Goal: Communication & Community: Answer question/provide support

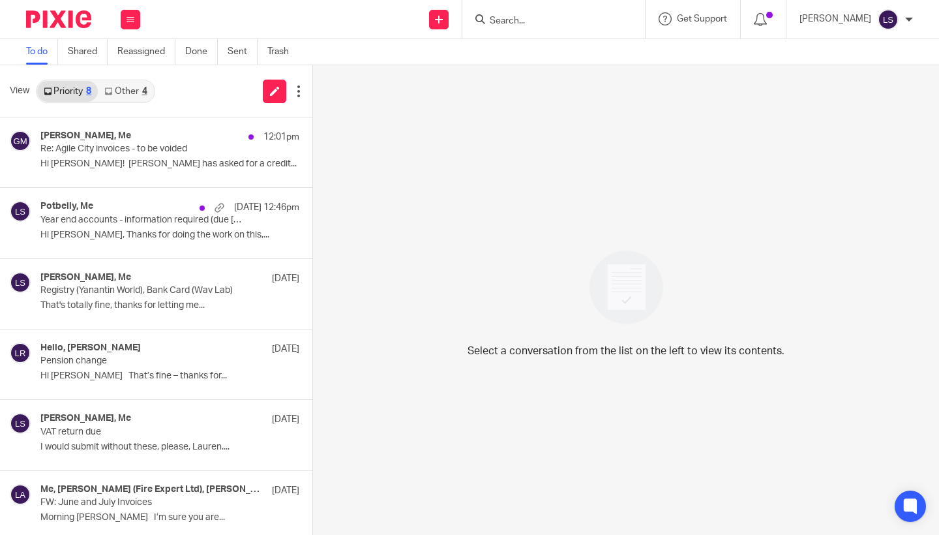
click at [527, 22] on input "Search" at bounding box center [546, 22] width 117 height 12
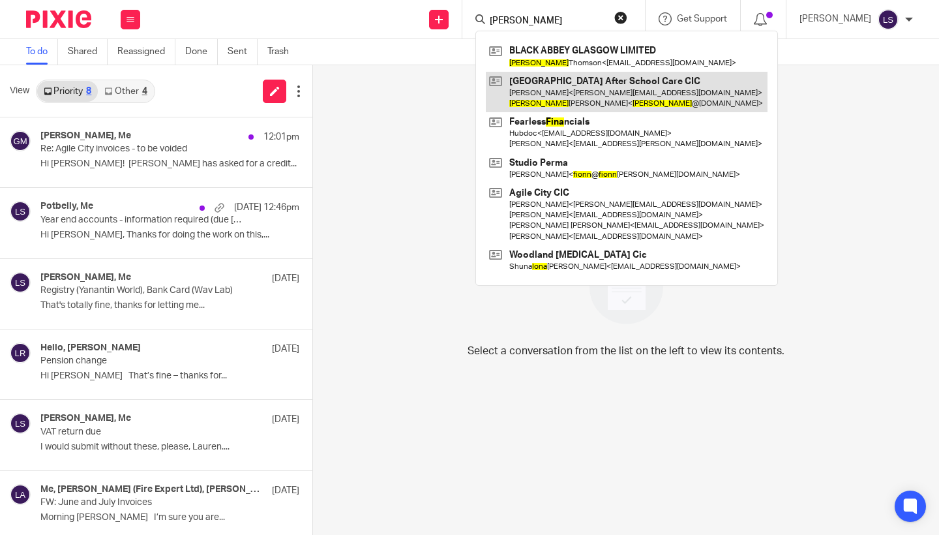
type input "fiona"
click at [534, 81] on link at bounding box center [627, 92] width 282 height 40
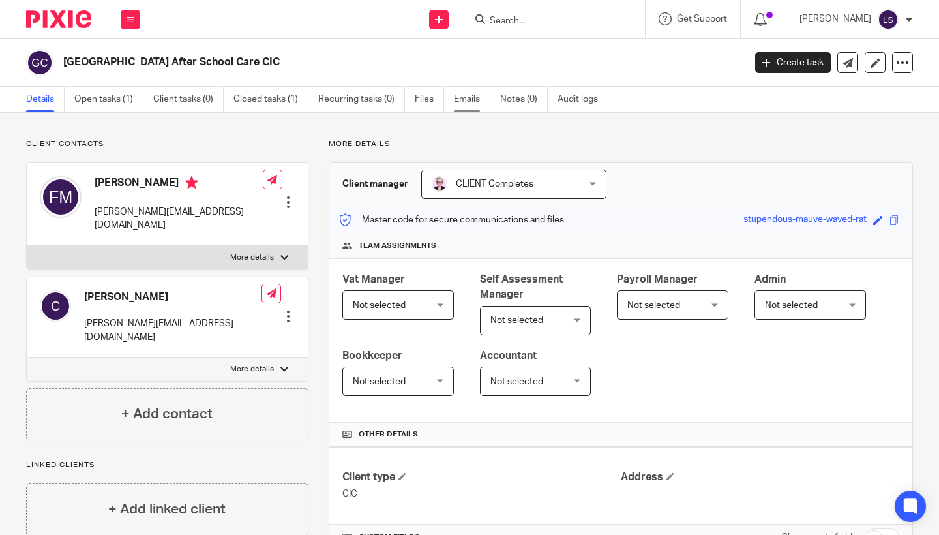
click at [477, 97] on link "Emails" at bounding box center [472, 99] width 37 height 25
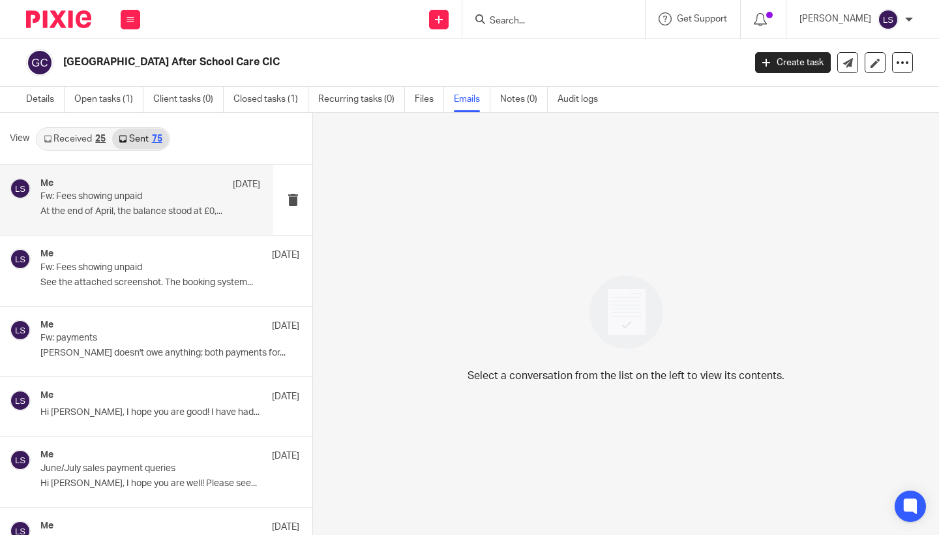
click at [126, 197] on p "Fw: Fees showing unpaid" at bounding box center [128, 196] width 176 height 11
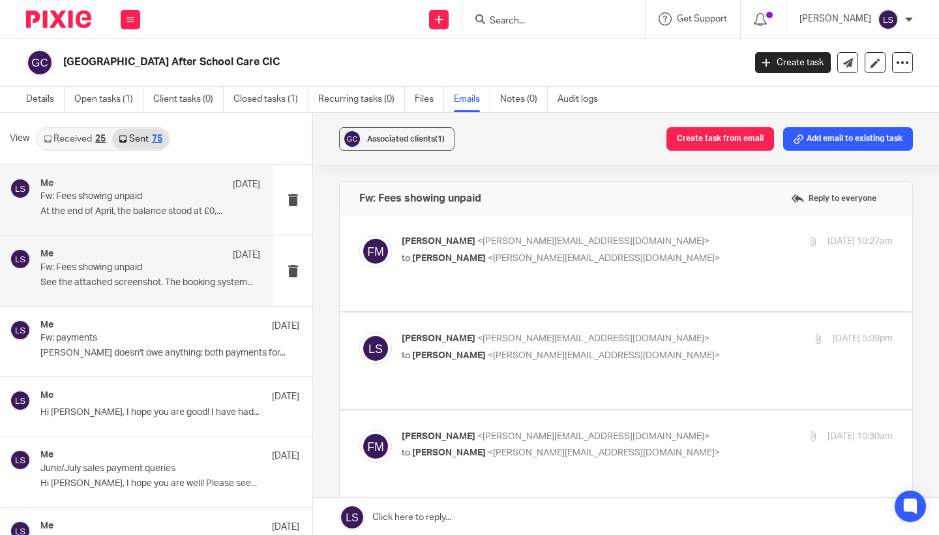
click at [125, 277] on p "See the attached screenshot. The booking system..." at bounding box center [150, 282] width 220 height 11
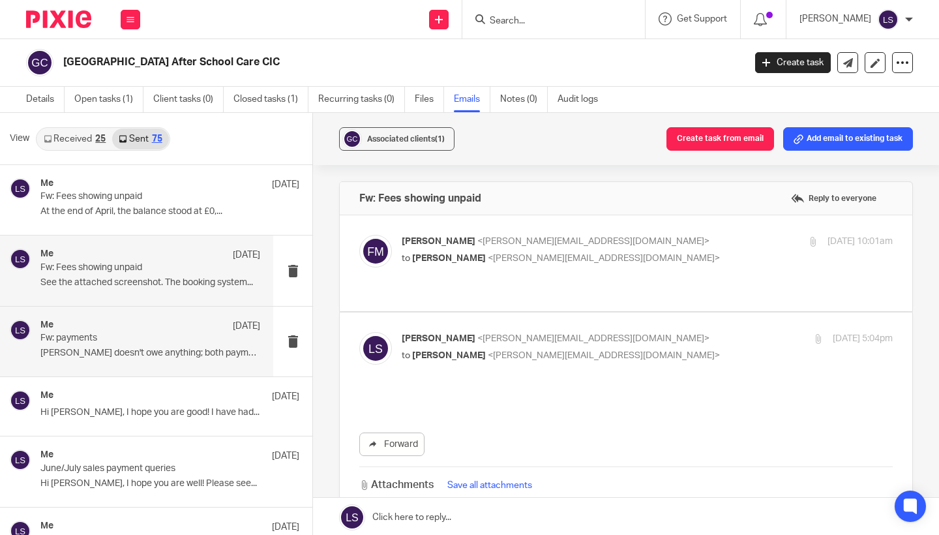
click at [121, 334] on p "Fw: payments" at bounding box center [128, 338] width 176 height 11
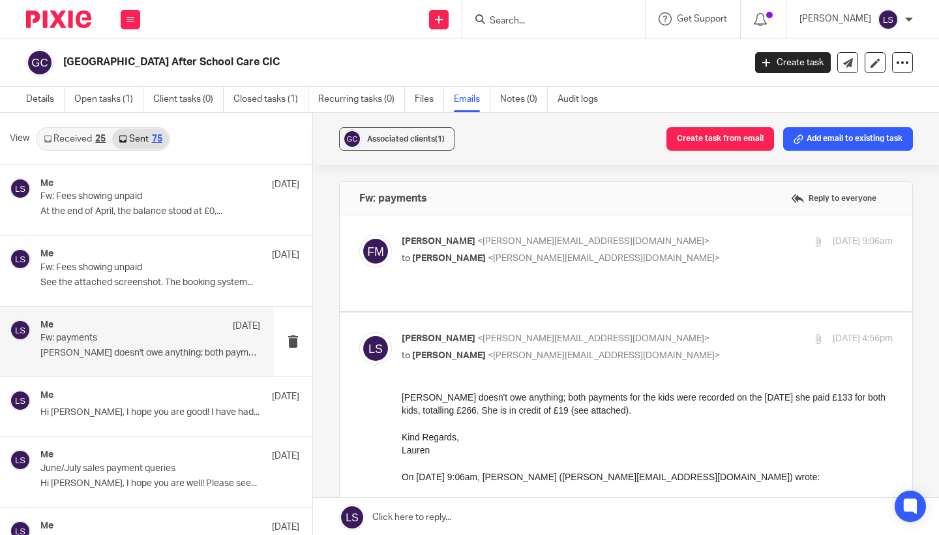
click at [692, 237] on p "Fiona Minshall <fiona@westendadventure.co.uk>" at bounding box center [565, 242] width 327 height 14
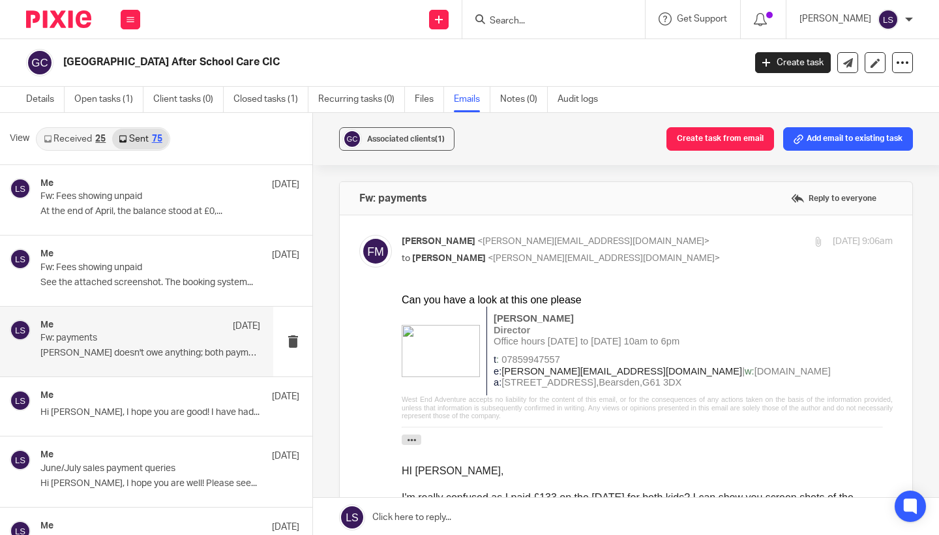
click at [692, 237] on p "Fiona Minshall <fiona@westendadventure.co.uk>" at bounding box center [565, 242] width 327 height 14
checkbox input "false"
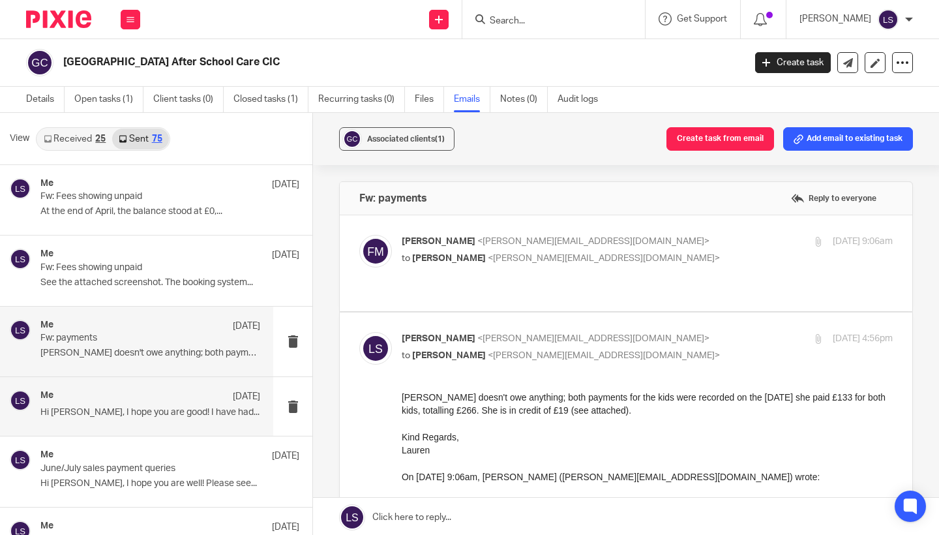
click at [156, 402] on div "Me 5 Aug" at bounding box center [150, 396] width 220 height 13
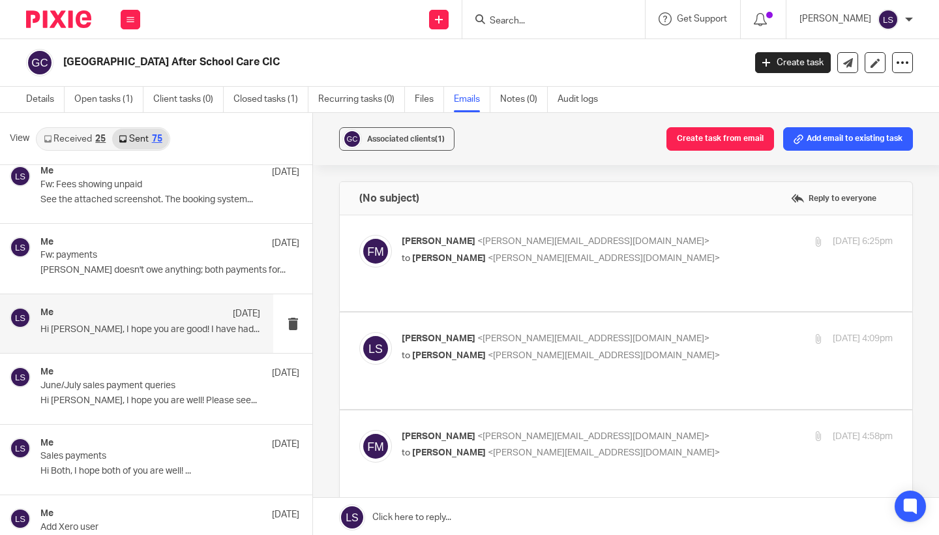
scroll to position [87, 0]
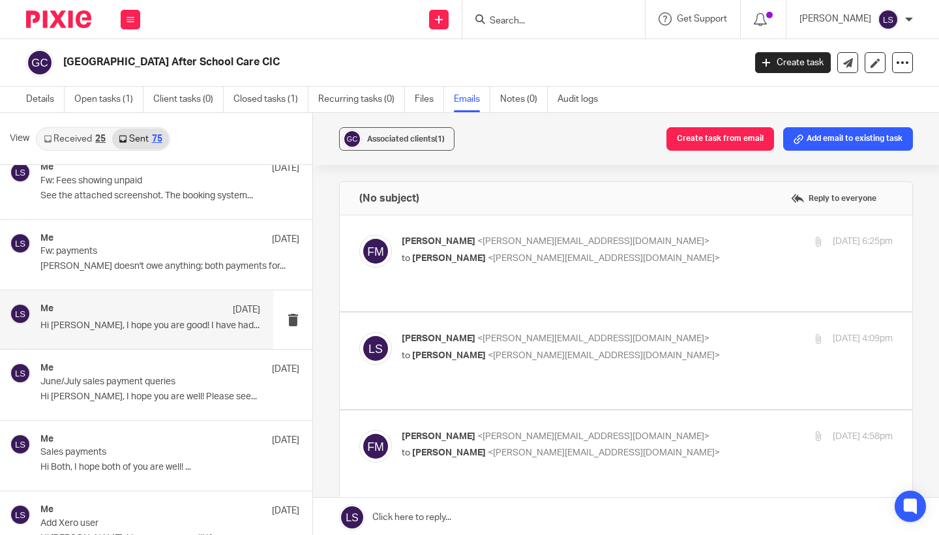
click at [641, 269] on div "Fiona Minshall <fiona@westendadventure.co.uk> to Lauren Simmons <lauren@fearles…" at bounding box center [625, 263] width 533 height 57
click at [649, 261] on p "to Lauren Simmons <lauren@fearlessfinancials.co.uk>" at bounding box center [565, 259] width 327 height 14
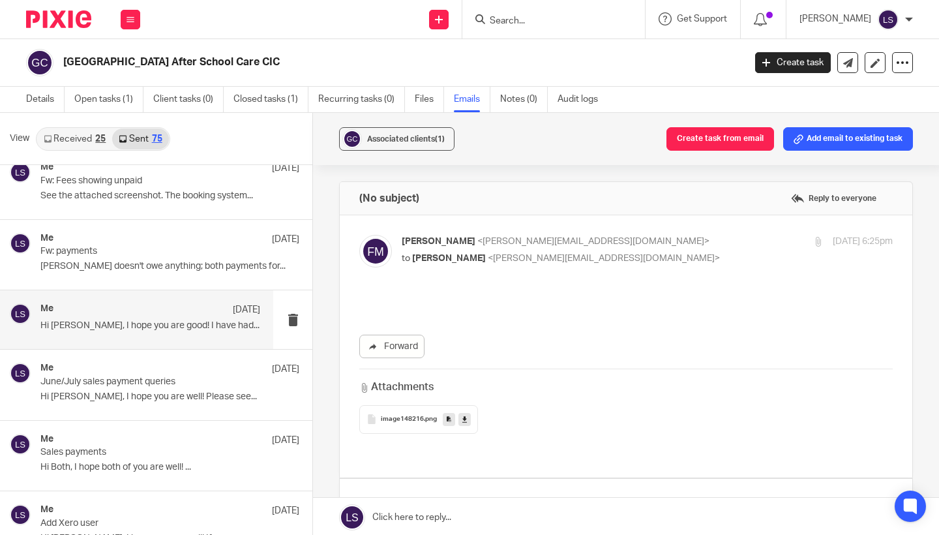
scroll to position [0, 0]
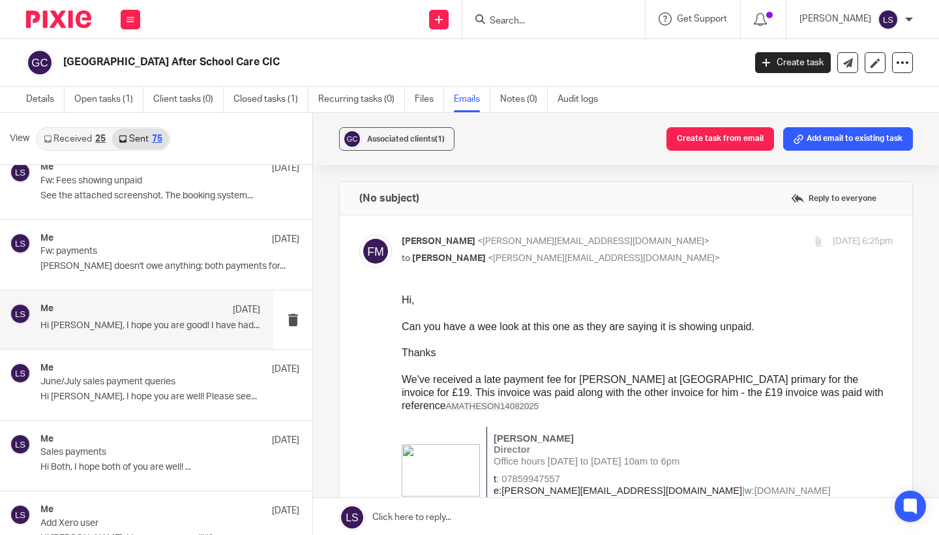
click at [649, 261] on p "to Lauren Simmons <lauren@fearlessfinancials.co.uk>" at bounding box center [565, 259] width 327 height 14
checkbox input "false"
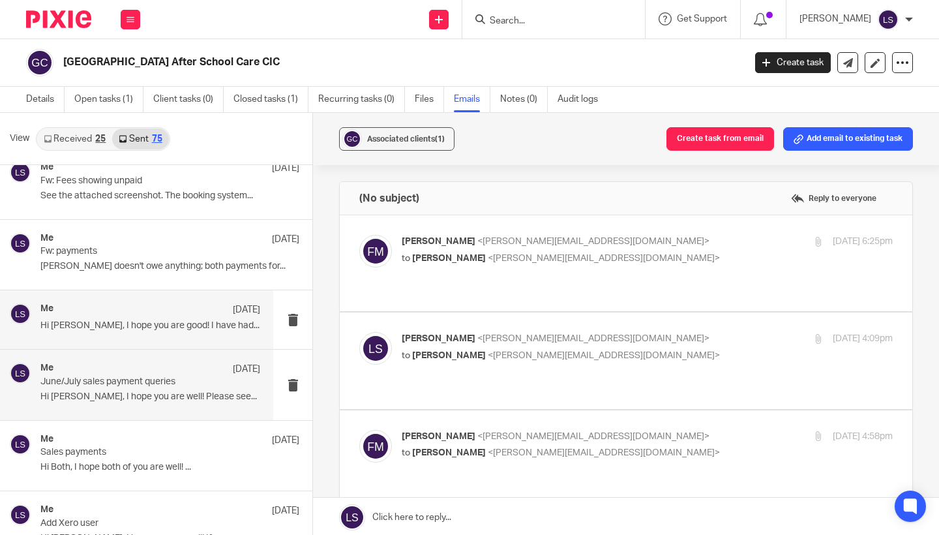
click at [142, 389] on div "Me 23 Jul June/July sales payment queries Hi Fiona, I hope you are well! Please…" at bounding box center [150, 385] width 220 height 44
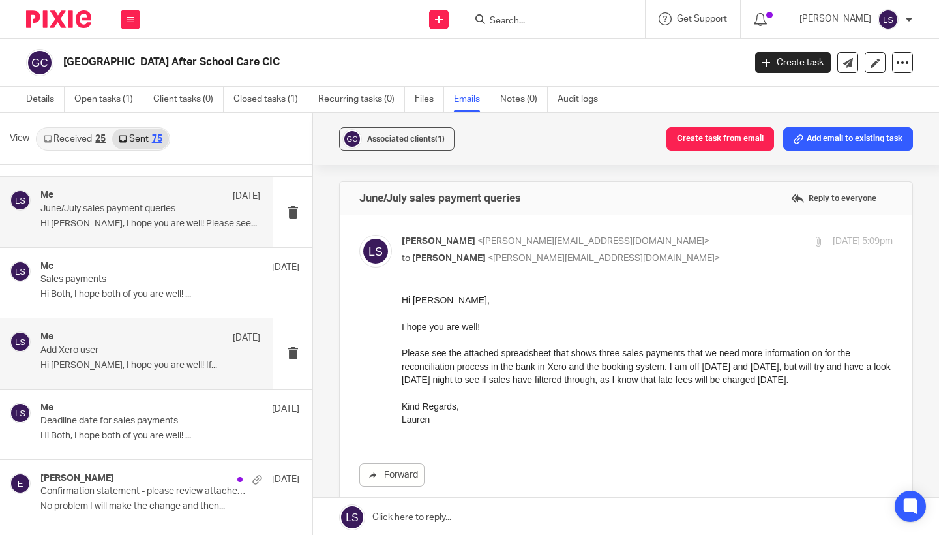
scroll to position [261, 0]
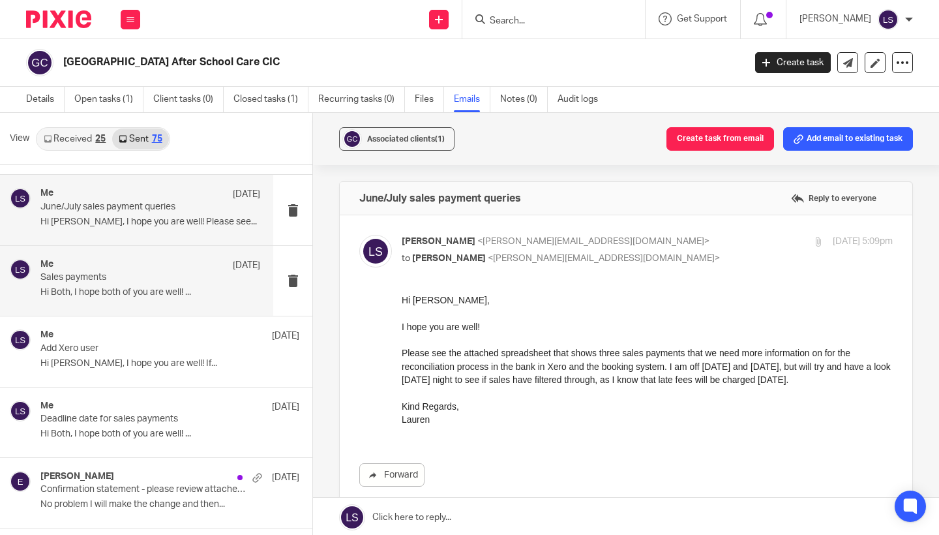
click at [155, 297] on div "Me 29 Jun Sales payments Hi Both, I hope both of you are well! ..." at bounding box center [150, 281] width 220 height 44
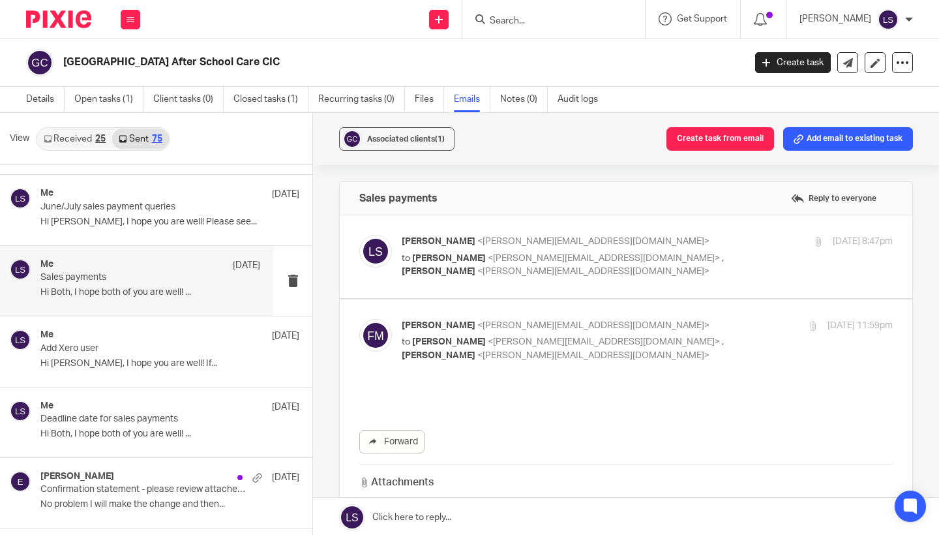
scroll to position [0, 0]
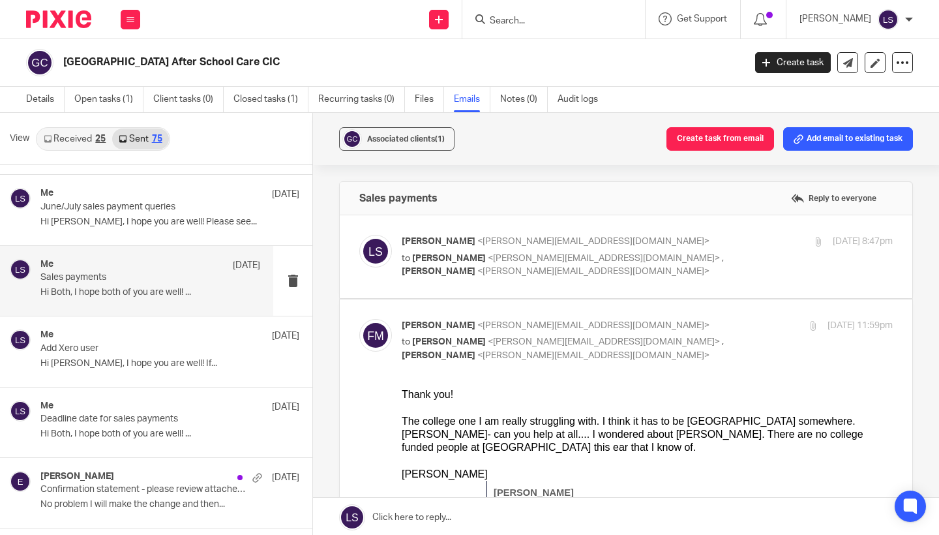
click at [722, 259] on p "to Fiona Minshall <fiona@westendadventure.co.uk> , Caroline <caroline@westendad…" at bounding box center [565, 265] width 327 height 27
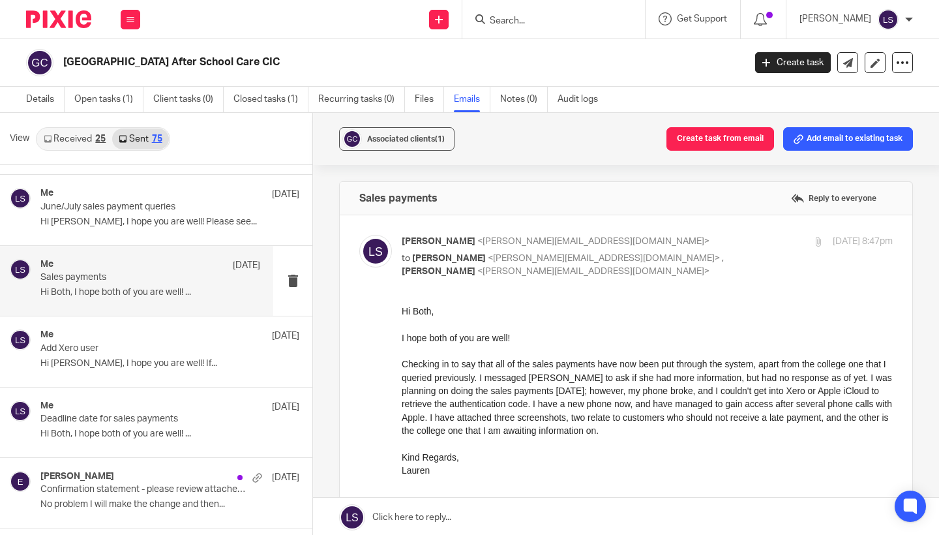
click at [722, 259] on p "to Fiona Minshall <fiona@westendadventure.co.uk> , Caroline <caroline@westendad…" at bounding box center [565, 265] width 327 height 27
checkbox input "false"
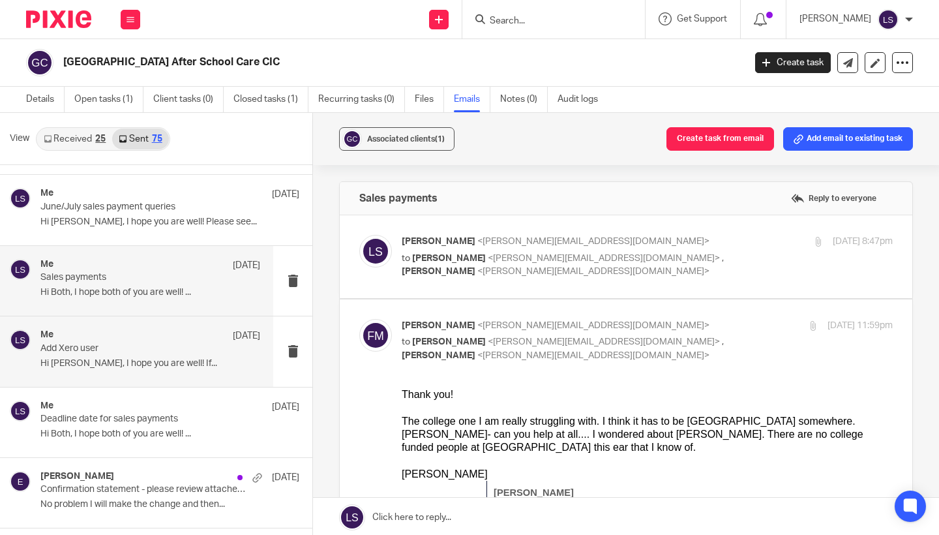
click at [158, 349] on p "Add Xero user" at bounding box center [128, 348] width 176 height 11
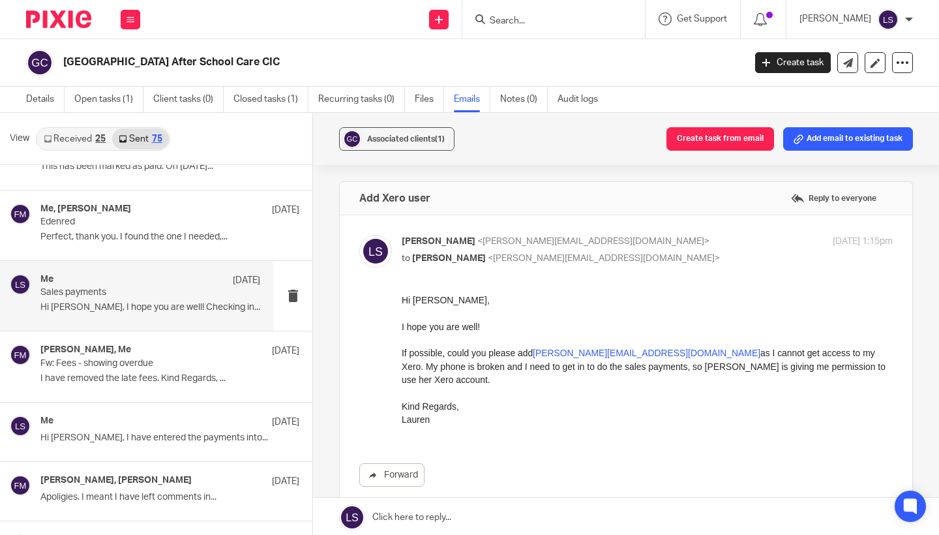
scroll to position [696, 0]
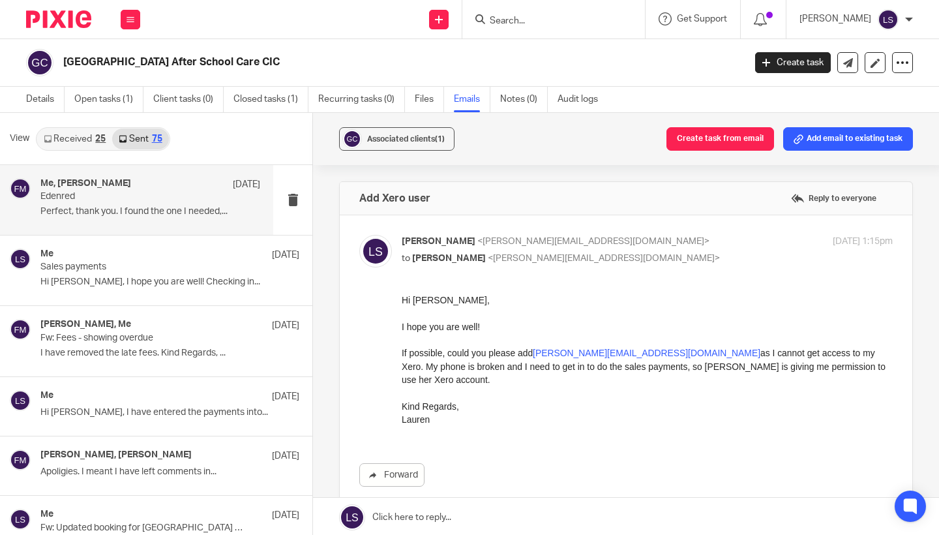
click at [155, 200] on div "Me, Fiona Minshall 23 Jun Edenred Perfect, thank you. I found the one I needed,…" at bounding box center [150, 200] width 220 height 44
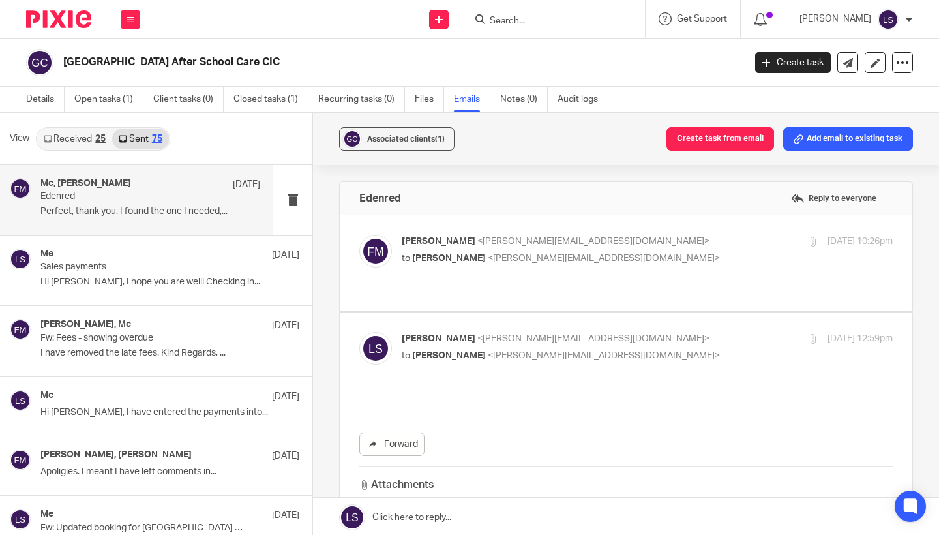
scroll to position [0, 0]
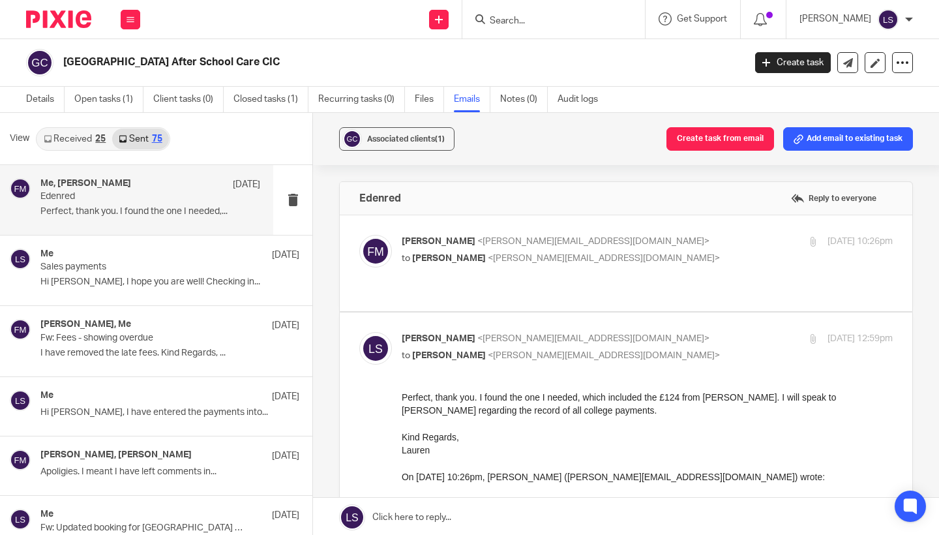
click at [687, 258] on p "to Lauren Simmons <lauren@fearlessfinancials.co.uk>" at bounding box center [565, 259] width 327 height 14
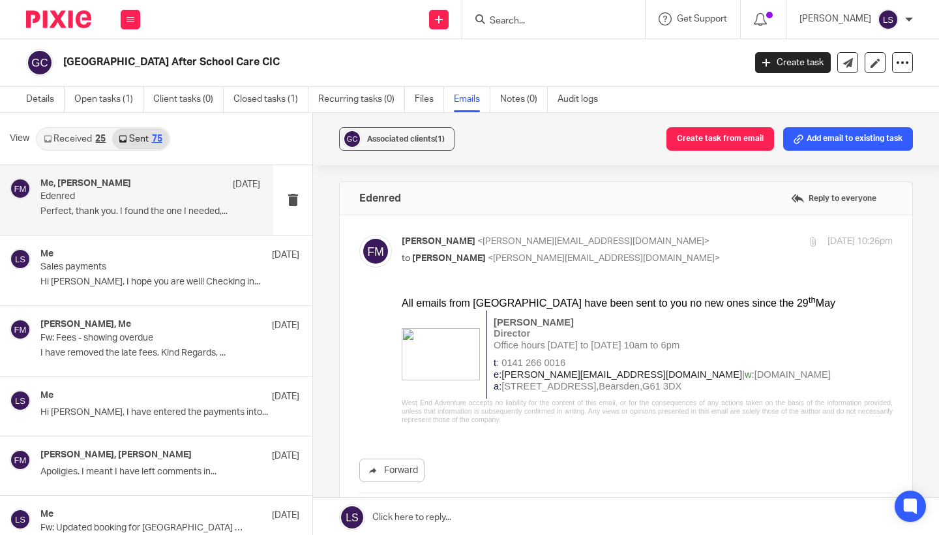
click at [687, 258] on p "to Lauren Simmons <lauren@fearlessfinancials.co.uk>" at bounding box center [565, 259] width 327 height 14
checkbox input "false"
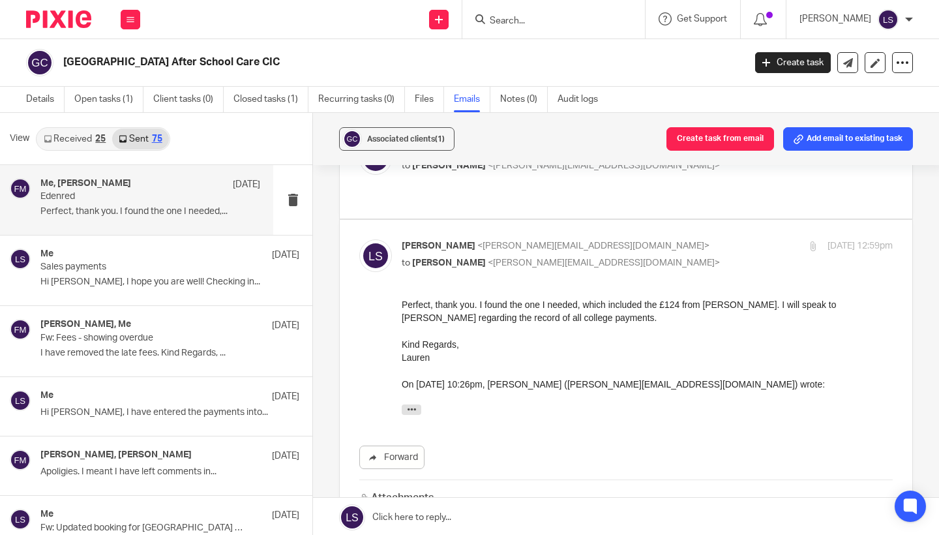
scroll to position [89, 0]
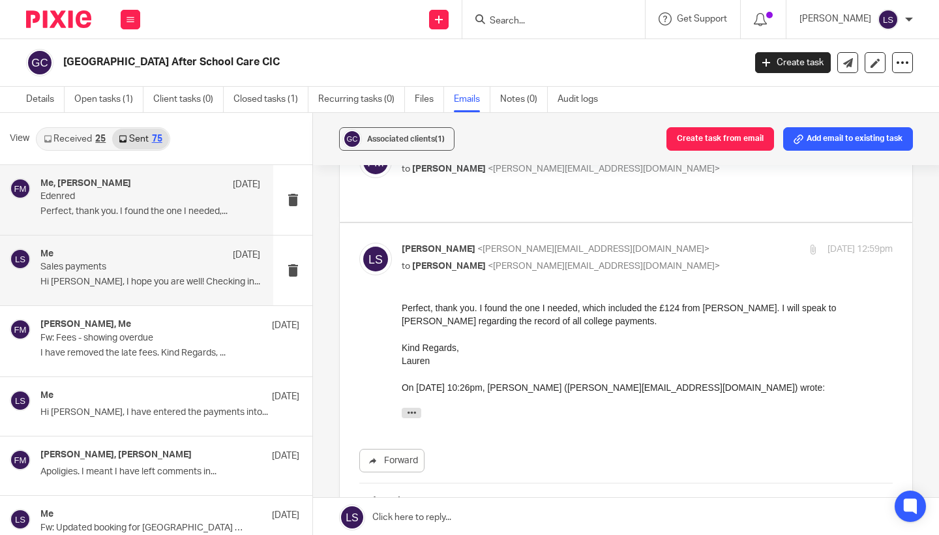
click at [87, 280] on p "Hi Fiona, I hope you are well! Checking in..." at bounding box center [150, 281] width 220 height 11
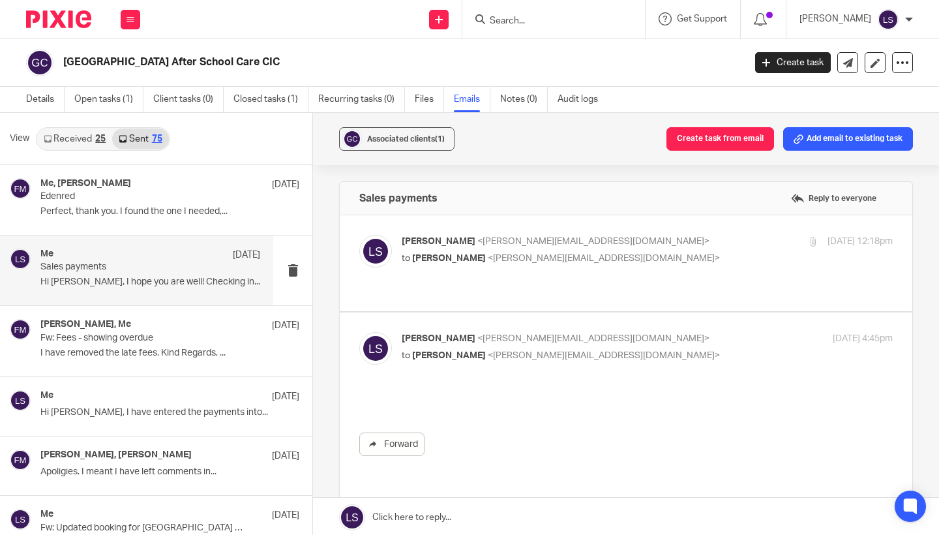
scroll to position [0, 0]
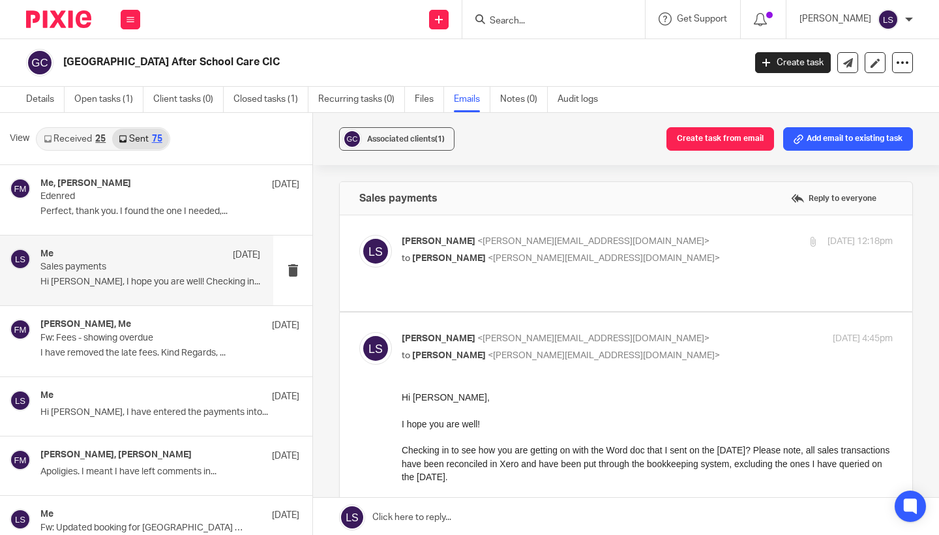
click at [717, 265] on div "Lauren Simmons <lauren@fearlessfinancials.co.uk> to Fiona Minshall <fiona@weste…" at bounding box center [647, 251] width 491 height 33
checkbox input "true"
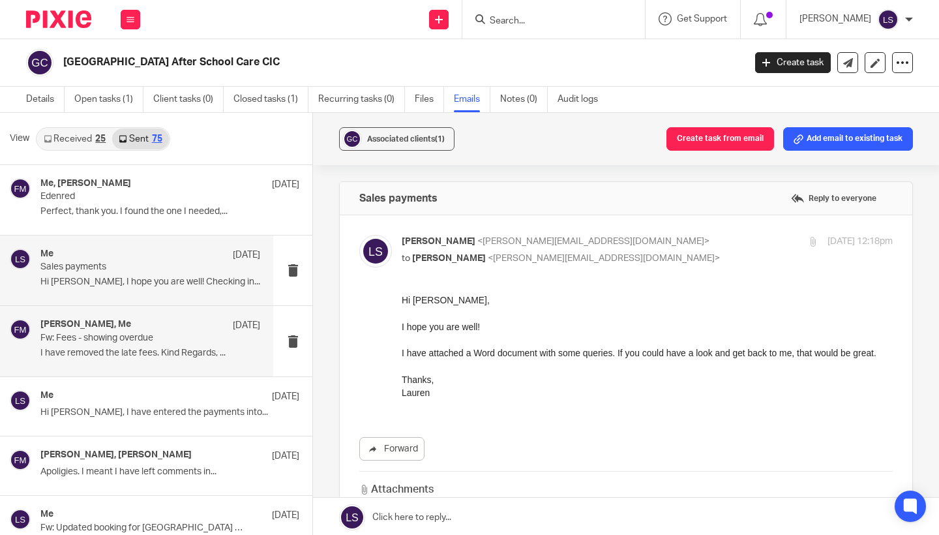
click at [151, 348] on p "I have removed the late fees. Kind Regards, ..." at bounding box center [150, 353] width 220 height 11
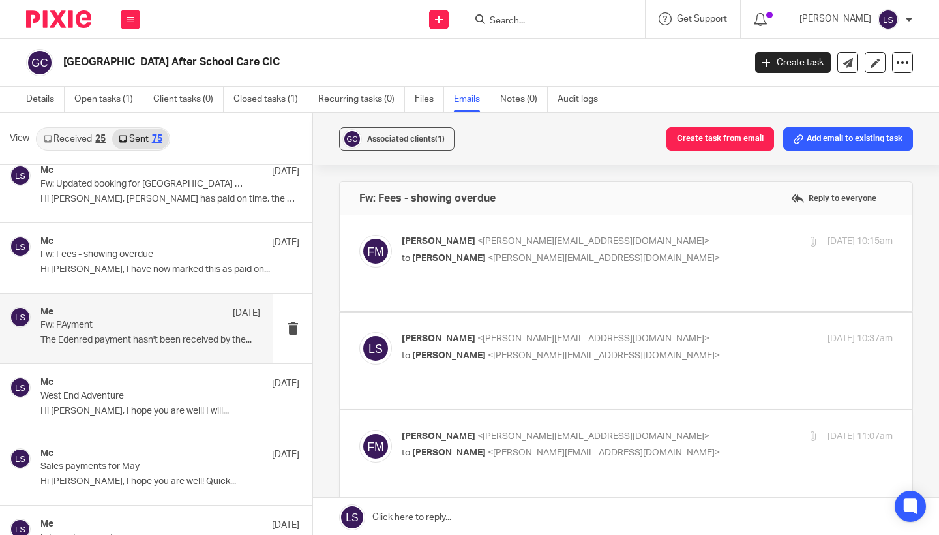
scroll to position [1044, 0]
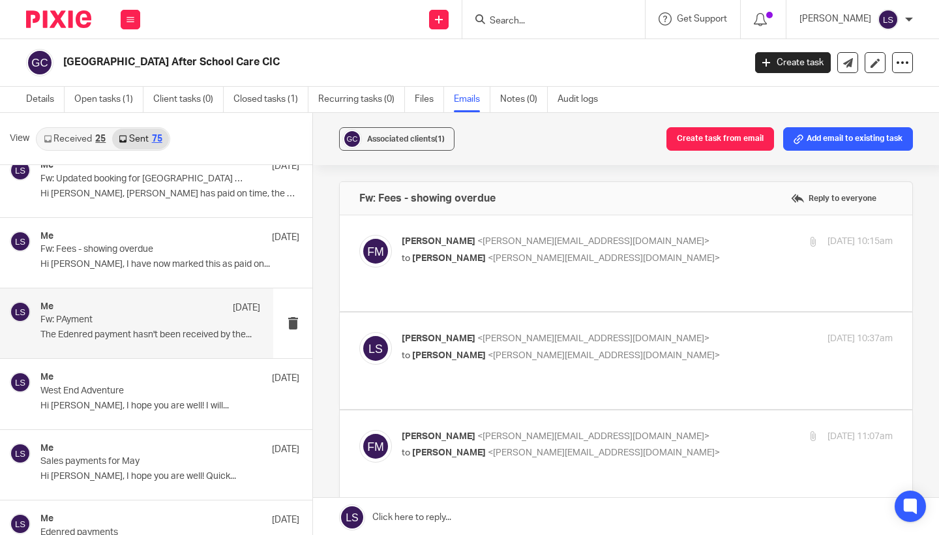
click at [116, 329] on p "The Edenred payment hasn't been received by the..." at bounding box center [150, 334] width 220 height 11
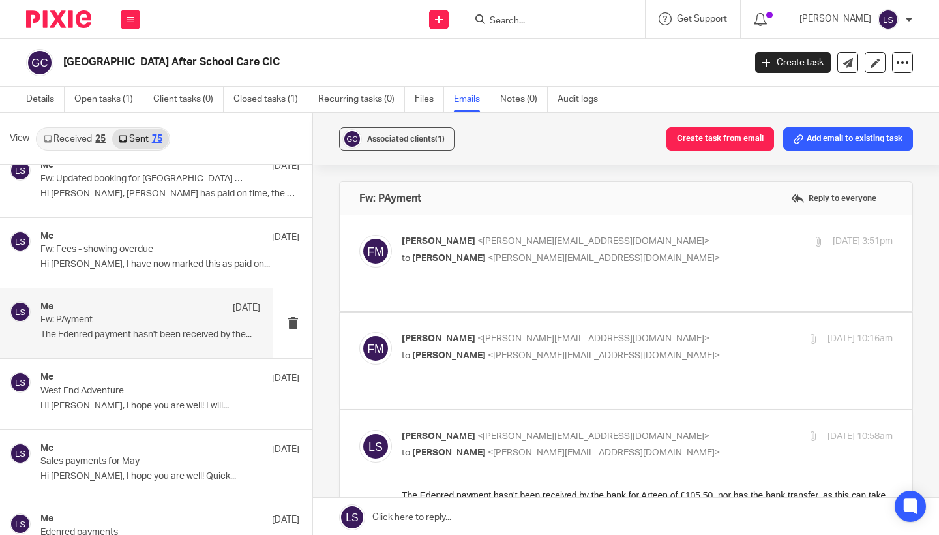
click at [675, 273] on div "Fiona Minshall <fiona@westendadventure.co.uk> to Lauren Simmons <lauren@fearles…" at bounding box center [625, 263] width 533 height 57
click at [671, 259] on p "to Lauren Simmons <lauren@fearlessfinancials.co.uk>" at bounding box center [565, 259] width 327 height 14
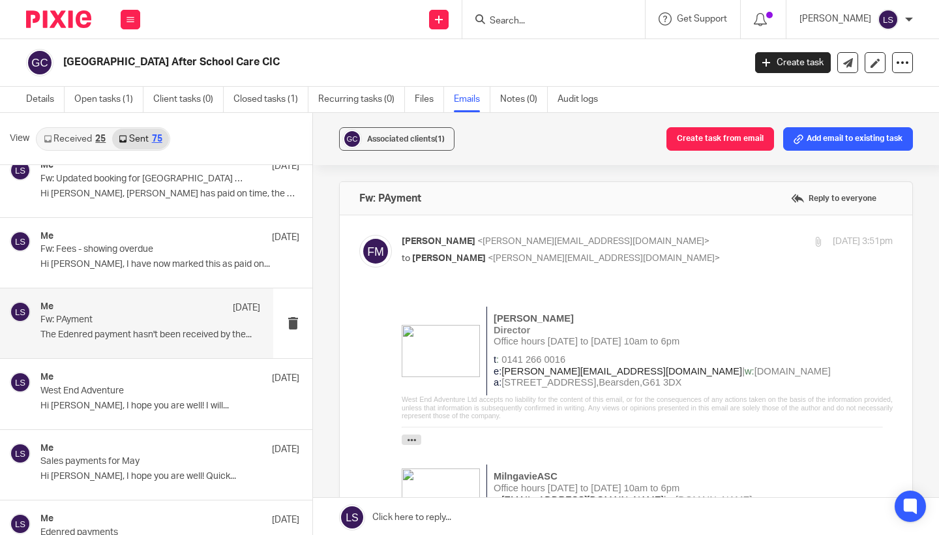
click at [671, 259] on p "to Lauren Simmons <lauren@fearlessfinancials.co.uk>" at bounding box center [565, 259] width 327 height 14
checkbox input "false"
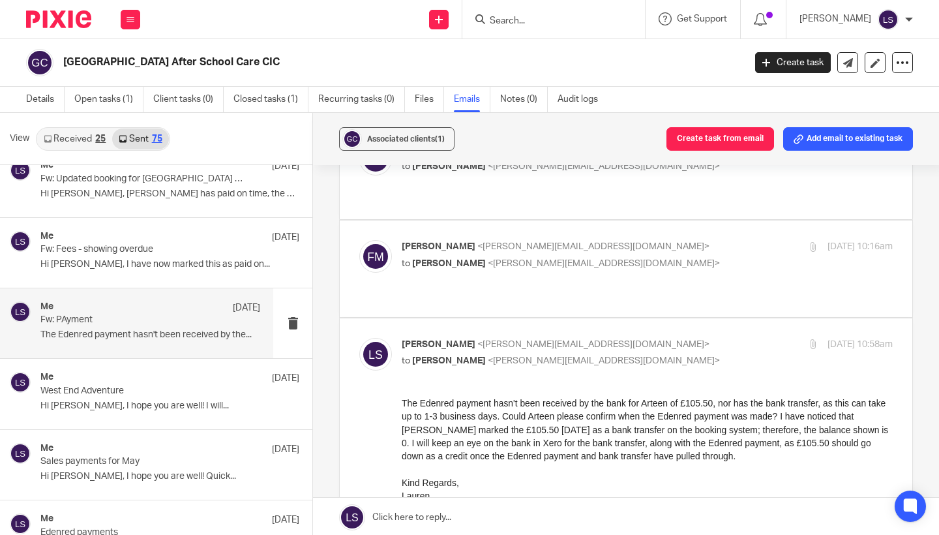
scroll to position [94, 0]
click at [657, 352] on p "to Fiona Minshall <fiona@westendadventure.co.uk>" at bounding box center [565, 359] width 327 height 14
checkbox input "false"
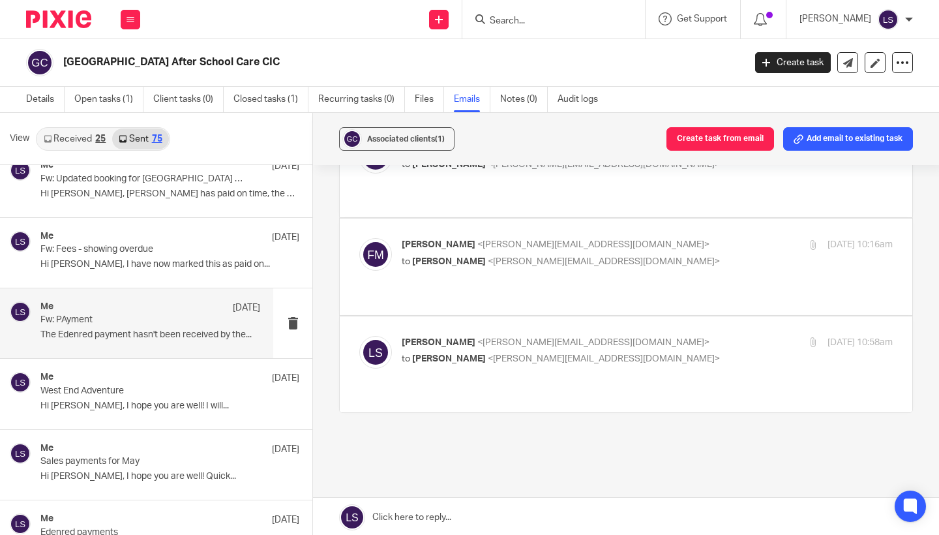
scroll to position [86, 0]
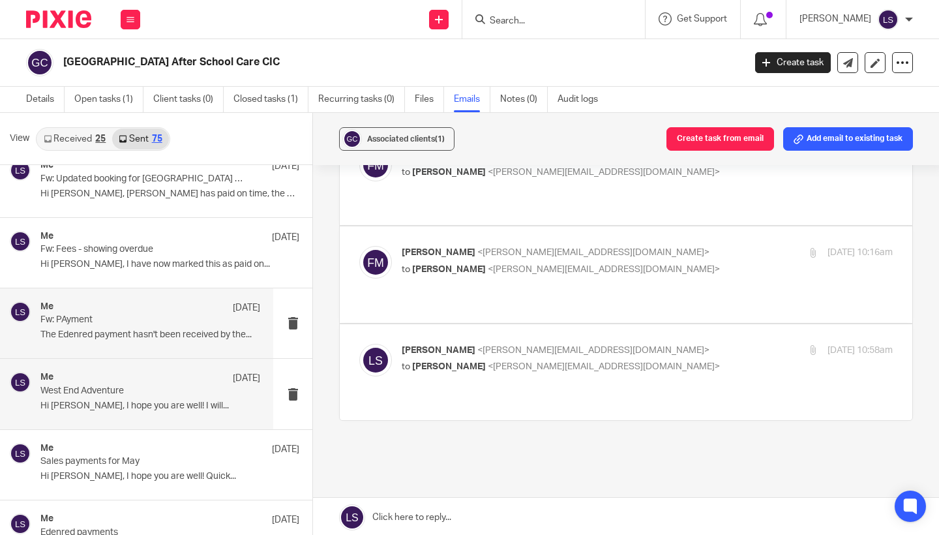
click at [129, 391] on p "West End Adventure" at bounding box center [128, 390] width 176 height 11
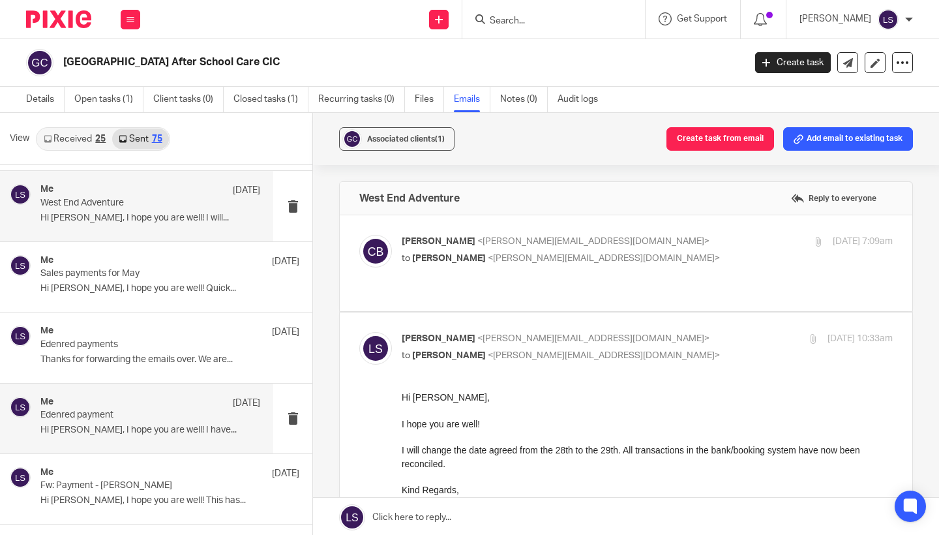
scroll to position [1234, 0]
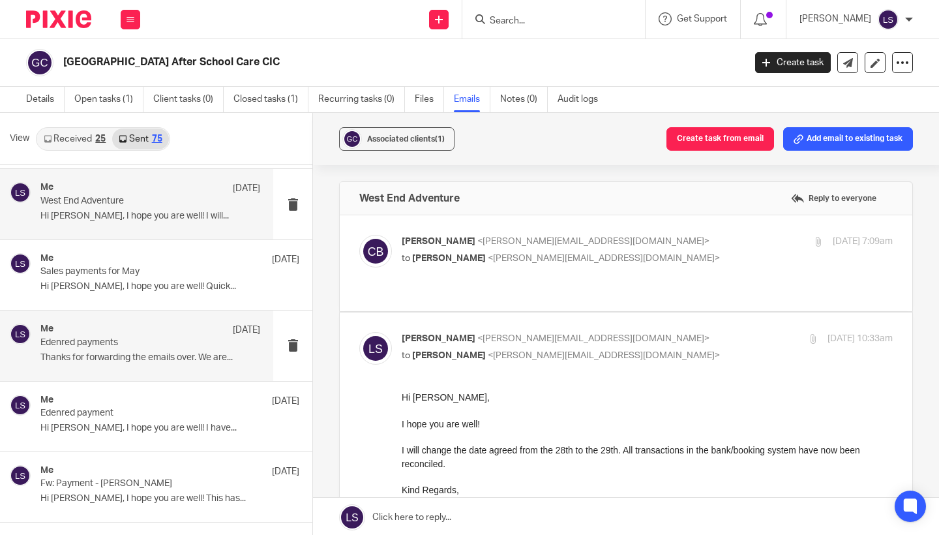
click at [135, 352] on p "Thanks for forwarding the emails over. We are..." at bounding box center [150, 357] width 220 height 11
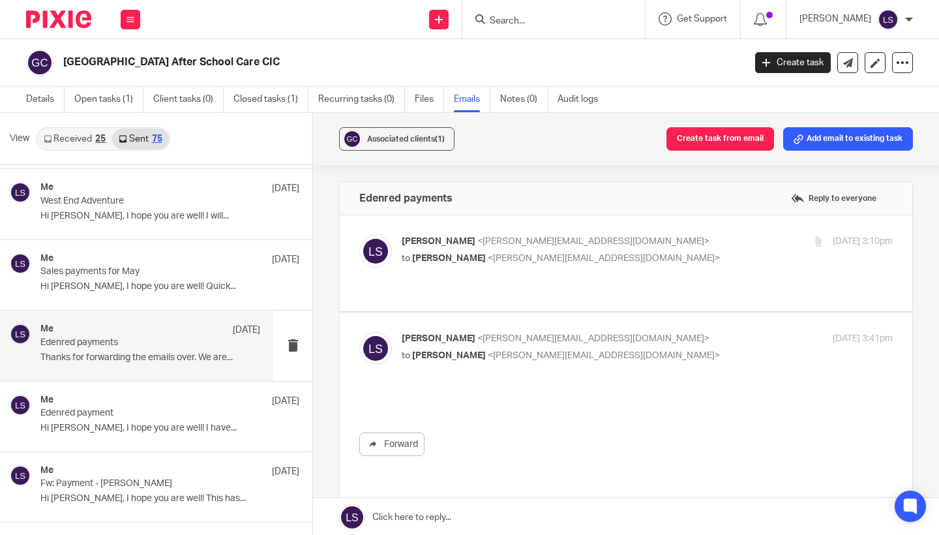
scroll to position [0, 0]
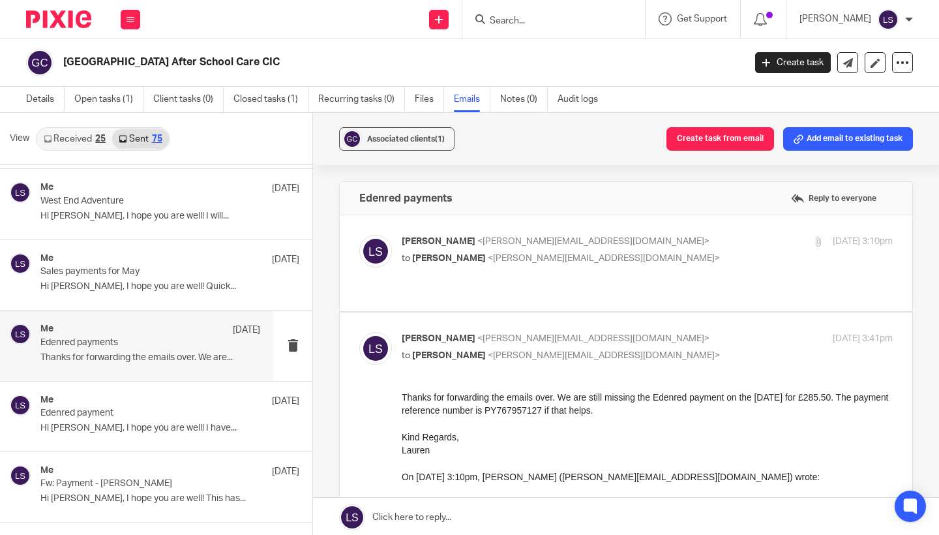
click at [701, 258] on p "to Fiona Minshall <fiona@westendadventure.co.uk>" at bounding box center [565, 259] width 327 height 14
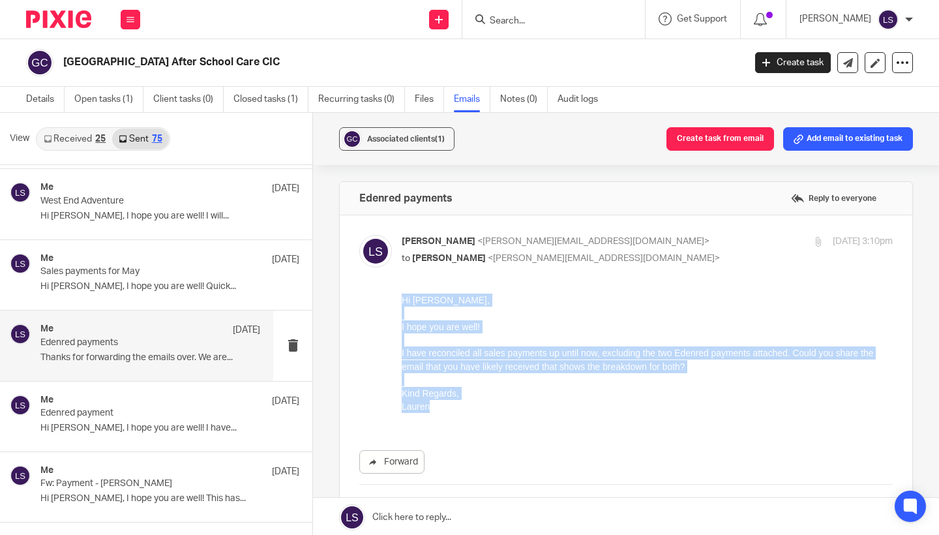
drag, startPoint x: 443, startPoint y: 409, endPoint x: 402, endPoint y: 291, distance: 124.7
click html "Hi Fiona, I hope you are well! I have reconciled all sales payments up until no…"
copy div "Hi Fiona, I hope you are well! I have reconciled all sales payments up until no…"
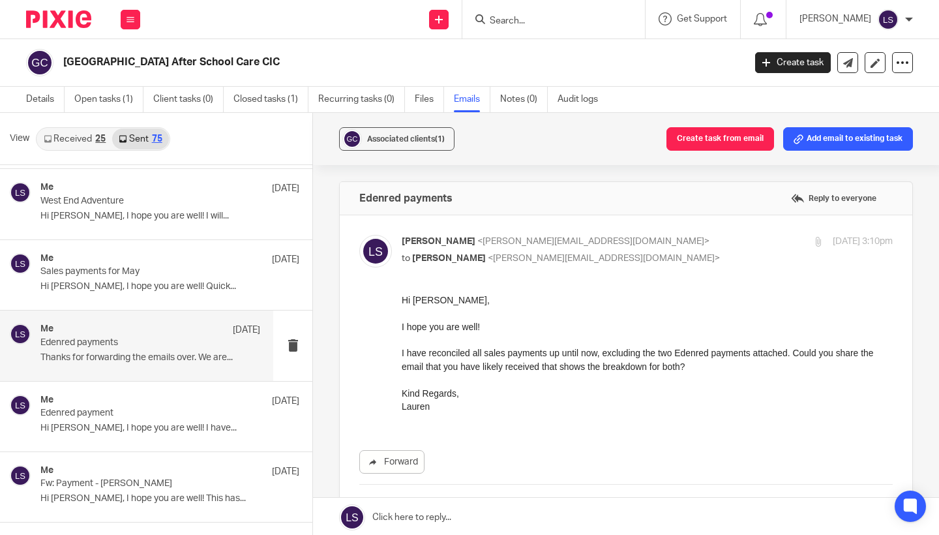
click at [603, 349] on p "I have reconciled all sales payments up until now, excluding the two Edenred pa…" at bounding box center [647, 359] width 491 height 27
drag, startPoint x: 666, startPoint y: 353, endPoint x: 761, endPoint y: 353, distance: 95.2
click at [761, 353] on p "I have reconciled all sales payments up until now, excluding the two Edenred pa…" at bounding box center [647, 359] width 491 height 27
copy p "two Edenred payments"
click at [698, 252] on p "to Fiona Minshall <fiona@westendadventure.co.uk>" at bounding box center [565, 259] width 327 height 14
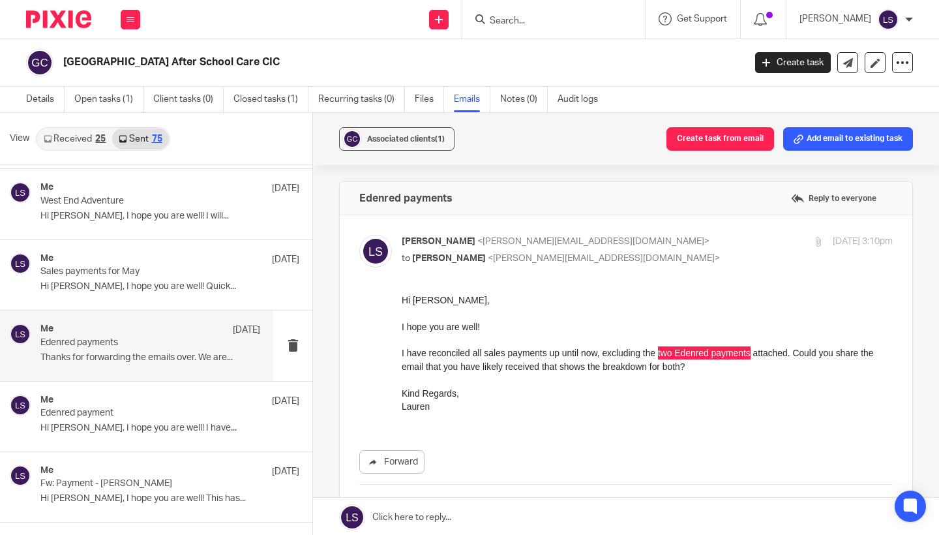
checkbox input "false"
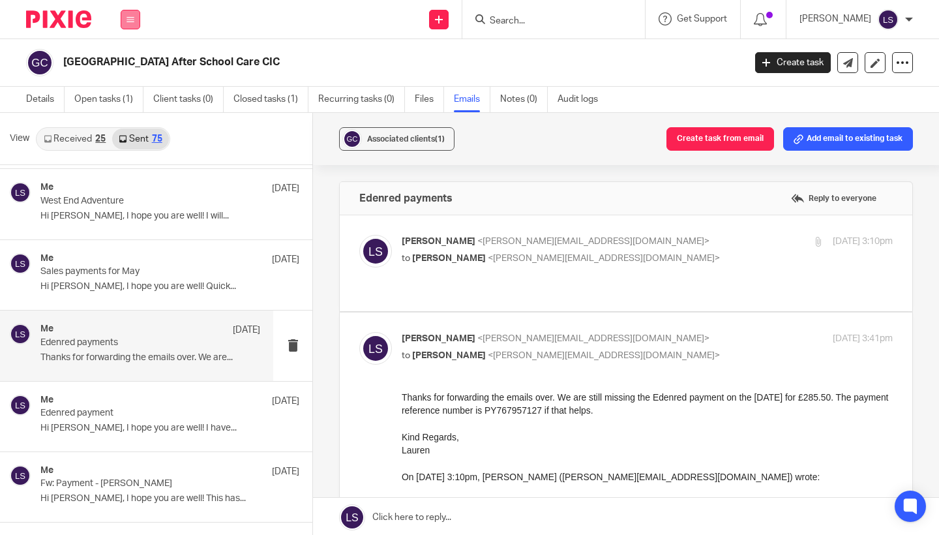
click at [128, 20] on icon at bounding box center [130, 20] width 8 height 8
click at [131, 83] on link "Email" at bounding box center [124, 79] width 22 height 9
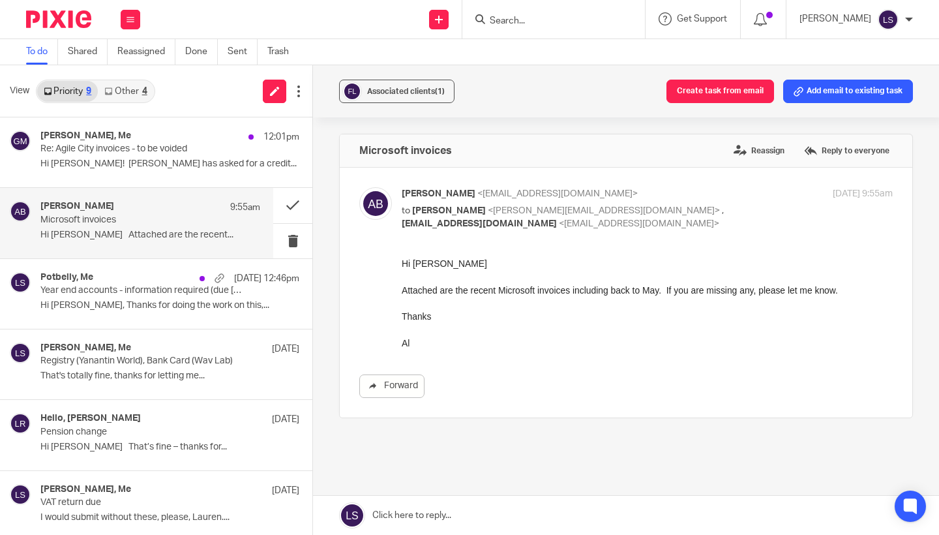
click at [534, 16] on input "Search" at bounding box center [546, 22] width 117 height 12
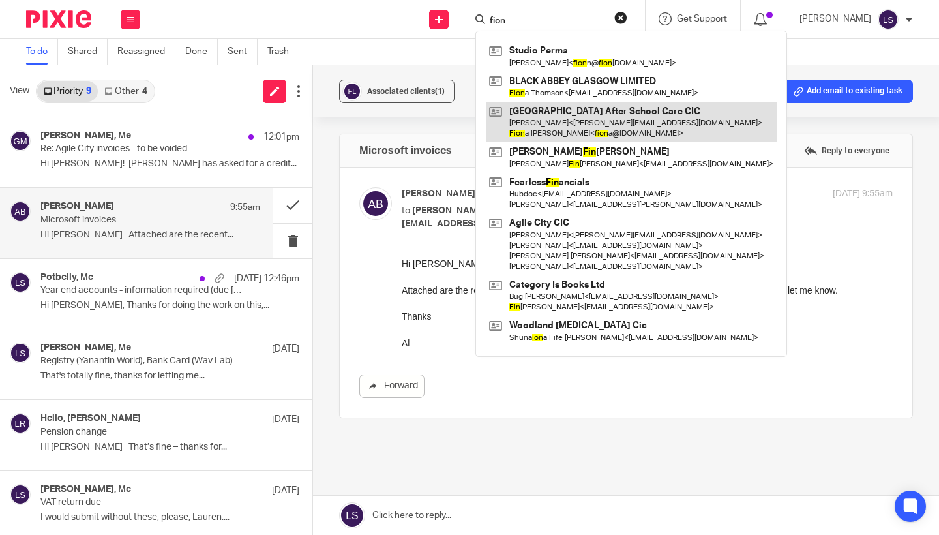
type input "fion"
click at [548, 126] on link at bounding box center [631, 122] width 291 height 40
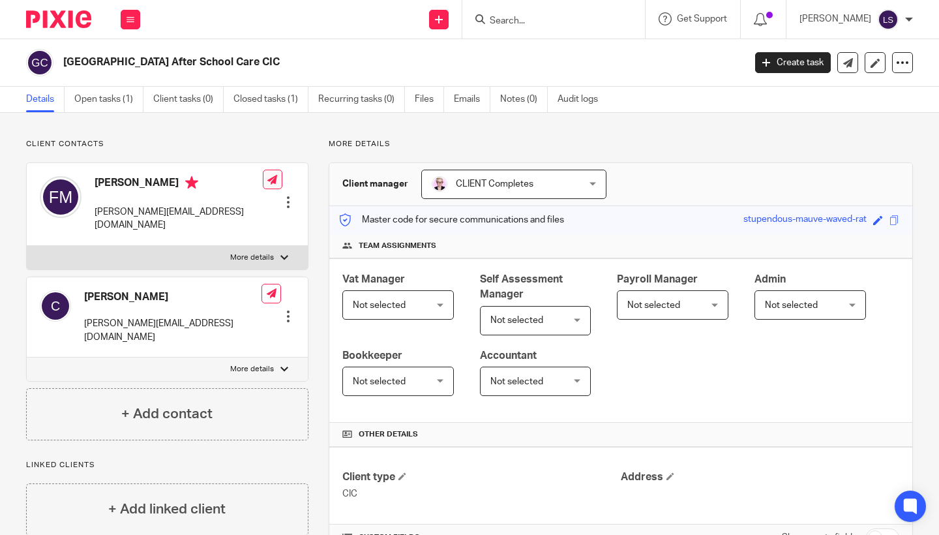
click at [267, 185] on icon at bounding box center [272, 180] width 10 height 10
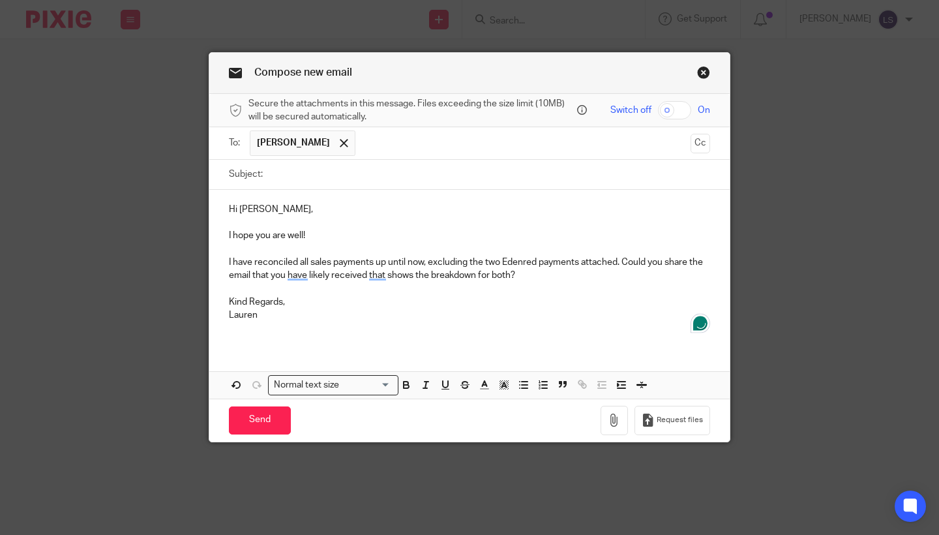
click at [340, 176] on input "Subject:" at bounding box center [489, 174] width 441 height 29
paste input "two Edenred payments"
click at [271, 175] on input "two Edenred payments" at bounding box center [489, 174] width 441 height 29
type input "Two Edenred payments"
click at [417, 243] on p at bounding box center [469, 249] width 481 height 13
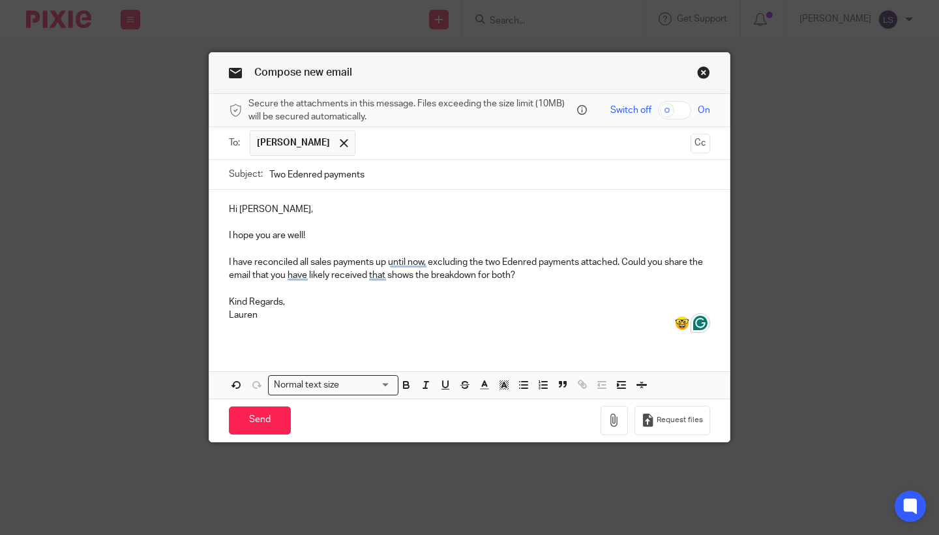
click at [298, 337] on div "Hi Fiona, I hope you are well! I have reconciled all sales payments up until no…" at bounding box center [469, 267] width 520 height 155
drag, startPoint x: 271, startPoint y: 237, endPoint x: 401, endPoint y: 237, distance: 129.7
click at [401, 237] on p "I hope you are well!" at bounding box center [469, 235] width 481 height 13
click at [446, 299] on p "Kind Regards," at bounding box center [469, 301] width 481 height 13
click at [614, 416] on icon "button" at bounding box center [614, 419] width 13 height 13
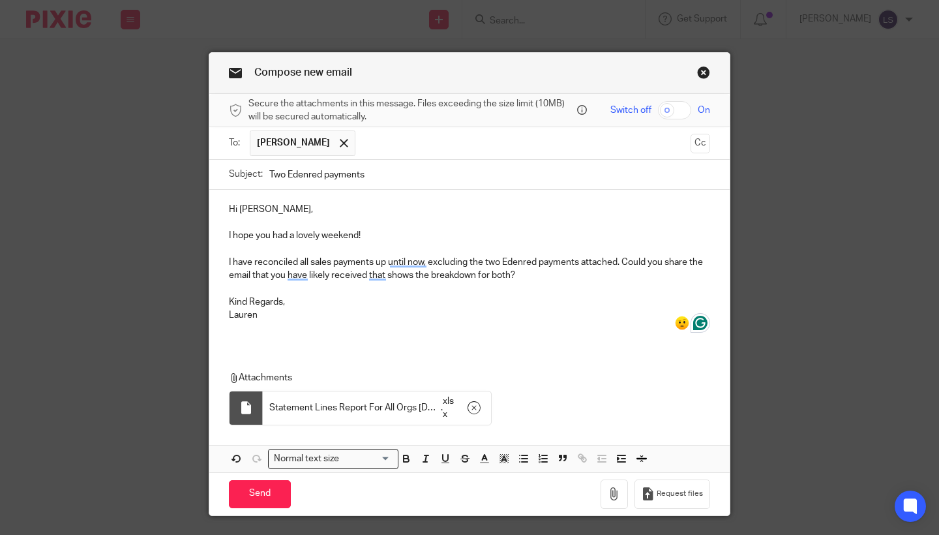
click at [331, 351] on div "Hi Fiona, I hope you had a lovely weekend! I have reconciled all sales payments…" at bounding box center [469, 331] width 520 height 282
click at [360, 335] on div "Hi Fiona, I hope you had a lovely weekend! I have reconciled all sales payments…" at bounding box center [469, 267] width 520 height 155
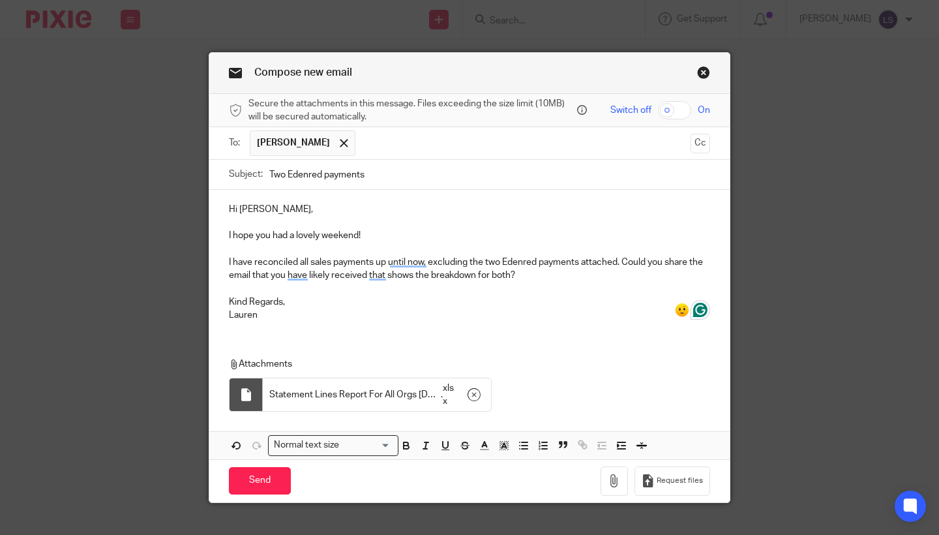
click at [321, 318] on p "Lauren" at bounding box center [469, 314] width 481 height 13
click at [775, 325] on div "Compose new email Secure the attachments in this message. Files exceeding the s…" at bounding box center [469, 267] width 939 height 535
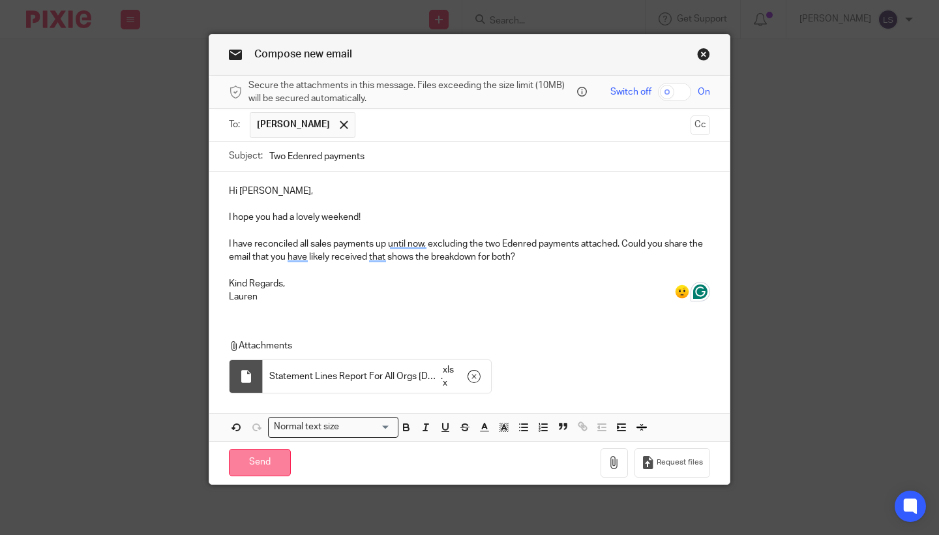
click at [258, 460] on input "Send" at bounding box center [260, 463] width 62 height 28
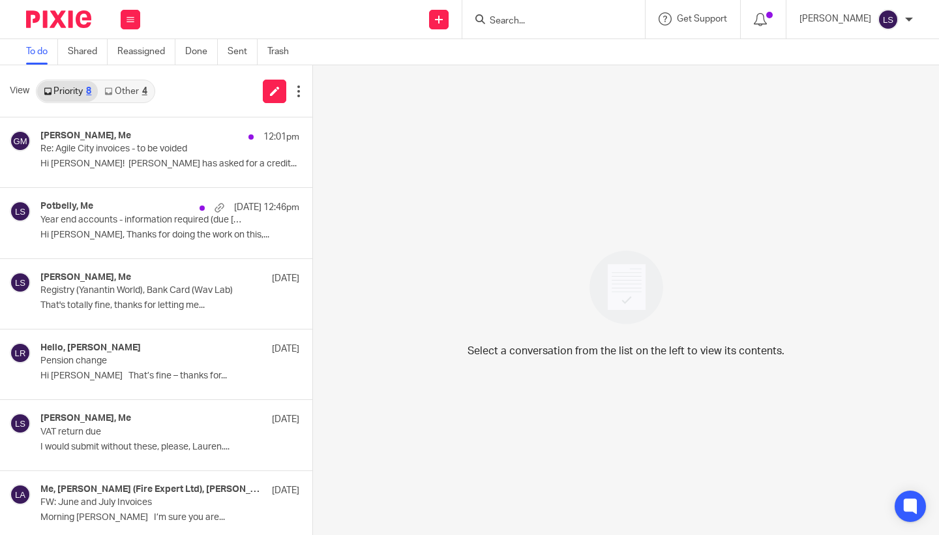
click at [142, 99] on link "Other 4" at bounding box center [125, 91] width 55 height 21
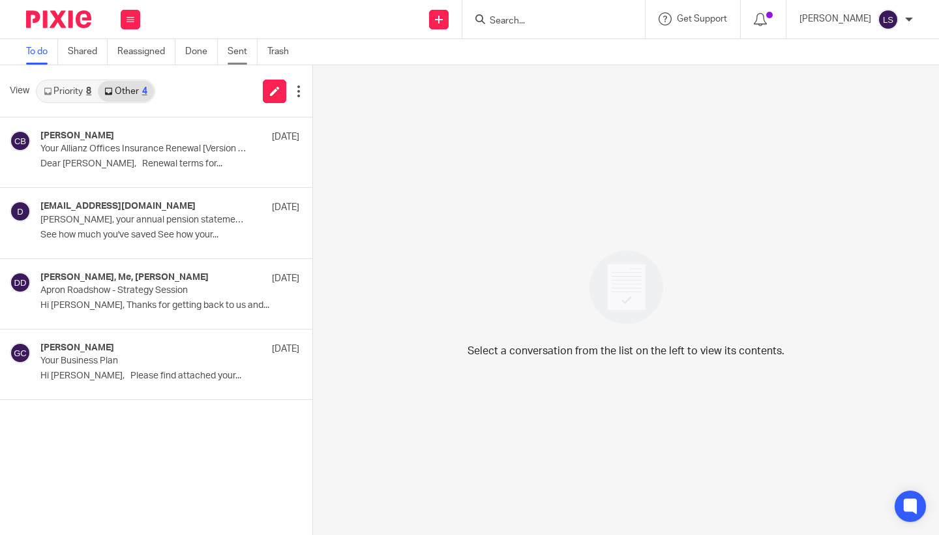
click at [234, 50] on link "Sent" at bounding box center [243, 51] width 30 height 25
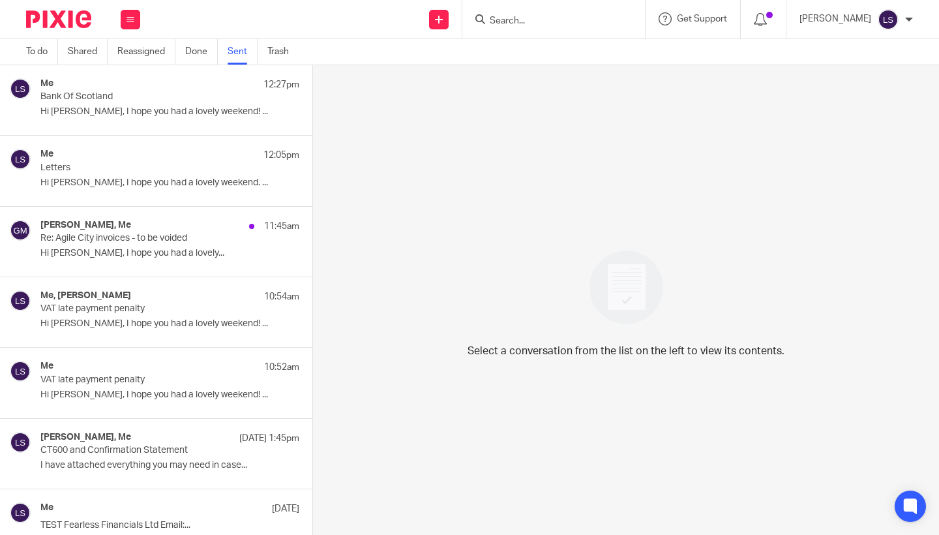
click at [373, 3] on div "Send new email Create task Add client Get Support Contact via email Check our d…" at bounding box center [546, 19] width 786 height 38
click at [177, 86] on div "Me 12:27pm" at bounding box center [169, 84] width 259 height 13
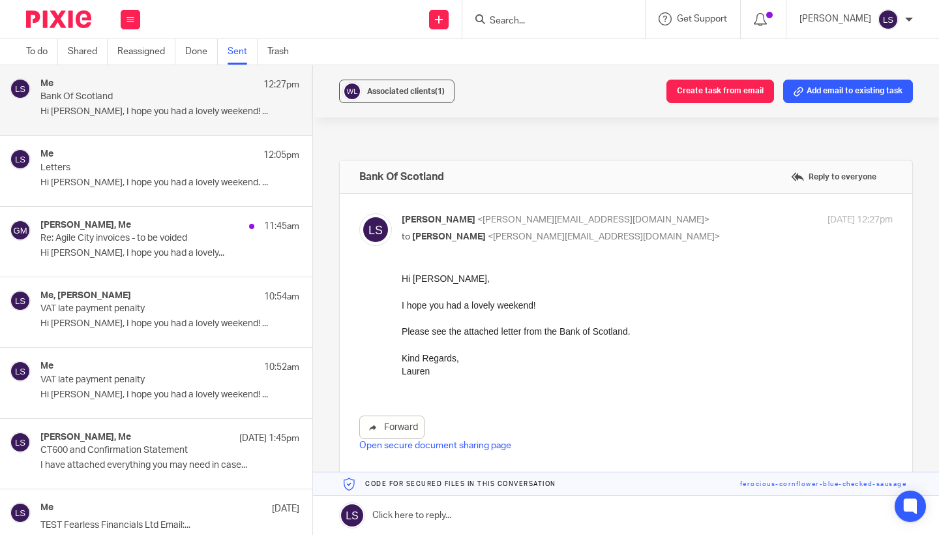
click at [527, 385] on div "Hi Borja, I hope you had a lovely weekend! Please see the attached letter from …" at bounding box center [647, 331] width 491 height 119
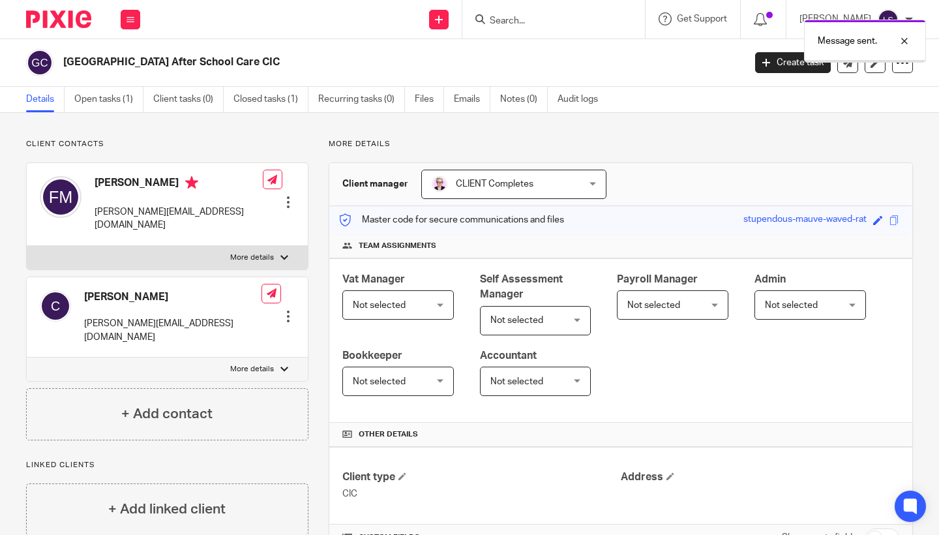
click at [140, 16] on div "Work Email Clients Team Reports Settings" at bounding box center [131, 19] width 46 height 38
click at [121, 80] on link "Email" at bounding box center [124, 79] width 22 height 9
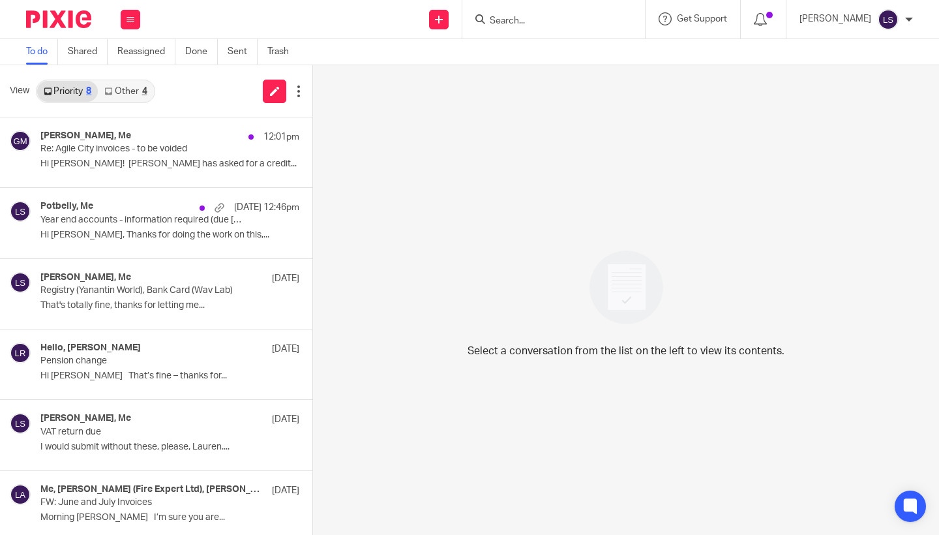
click at [143, 94] on div "4" at bounding box center [144, 91] width 5 height 9
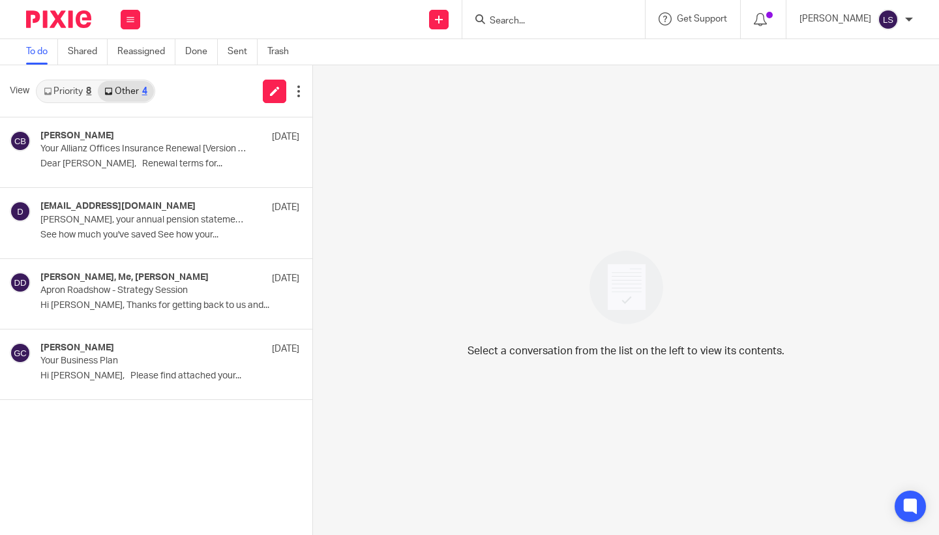
click at [66, 93] on link "Priority 8" at bounding box center [67, 91] width 61 height 21
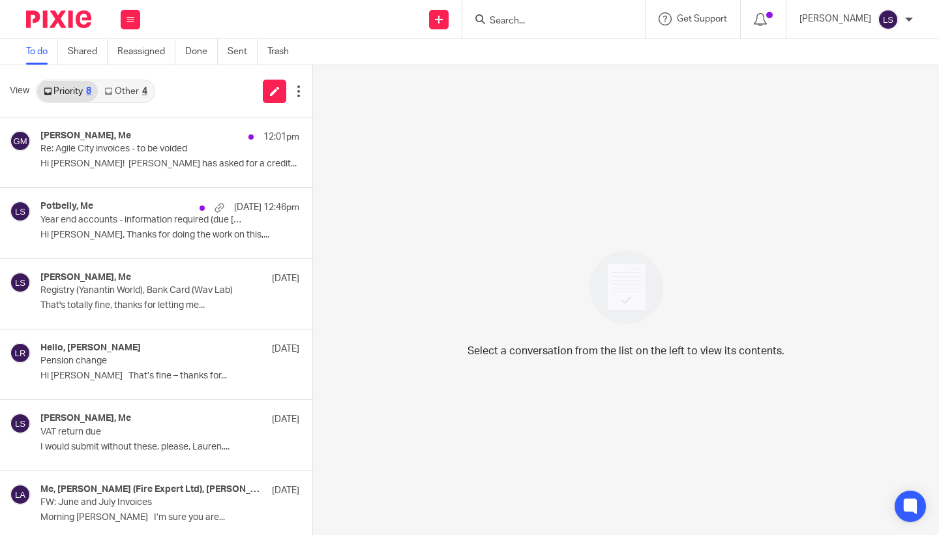
click at [64, 31] on div at bounding box center [54, 19] width 108 height 38
click at [66, 24] on img at bounding box center [58, 19] width 65 height 18
